Goal: Task Accomplishment & Management: Complete application form

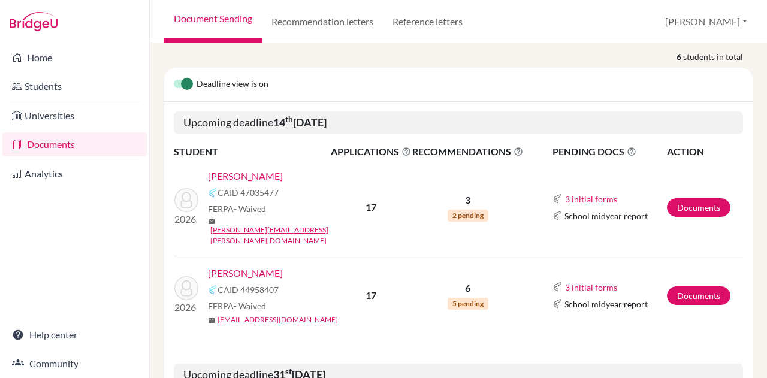
scroll to position [155, 0]
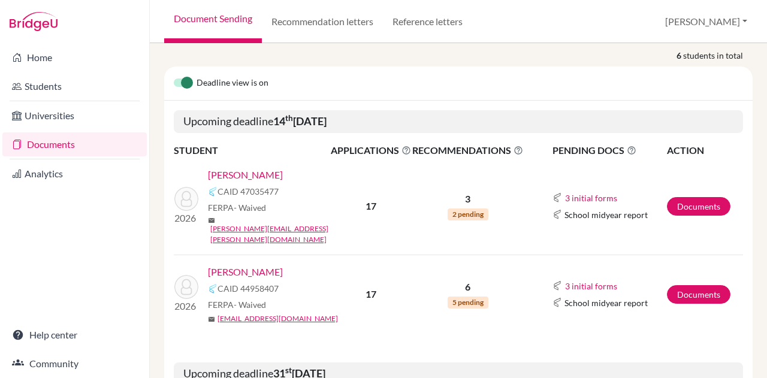
click at [263, 171] on link "Atzbach, Amelia" at bounding box center [245, 175] width 75 height 14
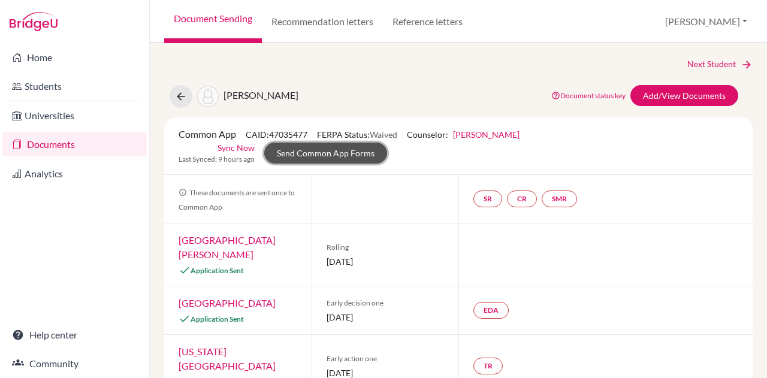
click at [304, 153] on link "Send Common App Forms" at bounding box center [325, 153] width 123 height 21
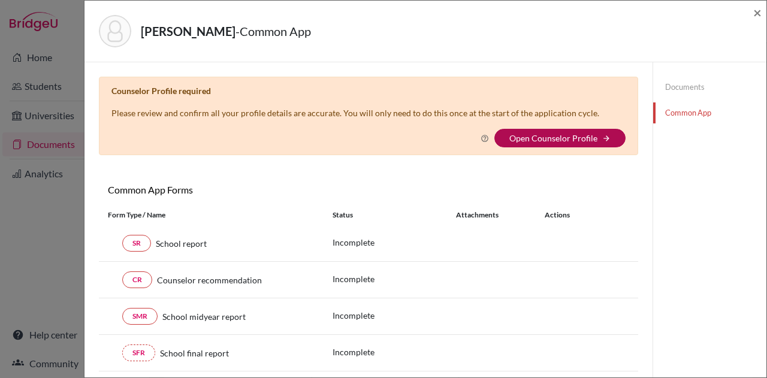
click at [527, 138] on link "Open Counselor Profile" at bounding box center [553, 138] width 88 height 10
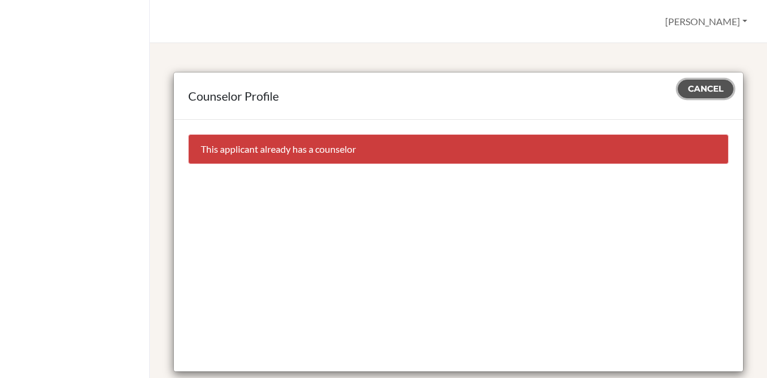
click at [698, 86] on span "Cancel" at bounding box center [705, 88] width 35 height 11
